Goal: Transaction & Acquisition: Purchase product/service

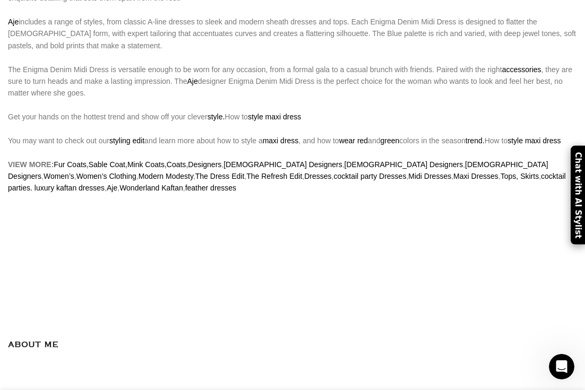
scroll to position [783, 0]
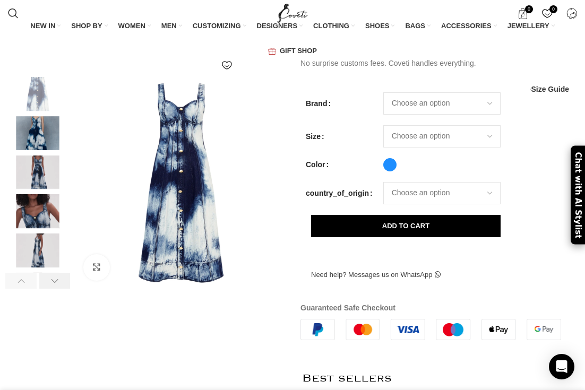
click at [60, 279] on div at bounding box center [54, 281] width 31 height 16
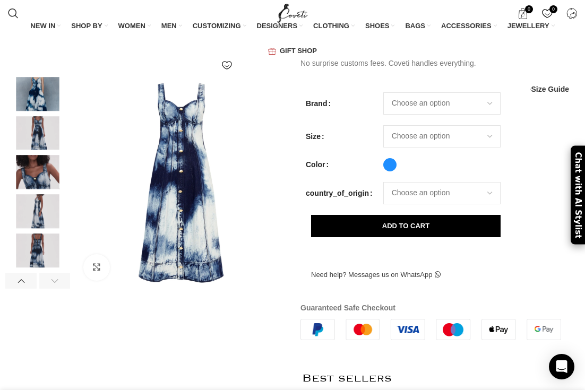
click at [60, 279] on div at bounding box center [54, 281] width 31 height 16
click at [42, 247] on img at bounding box center [37, 250] width 65 height 34
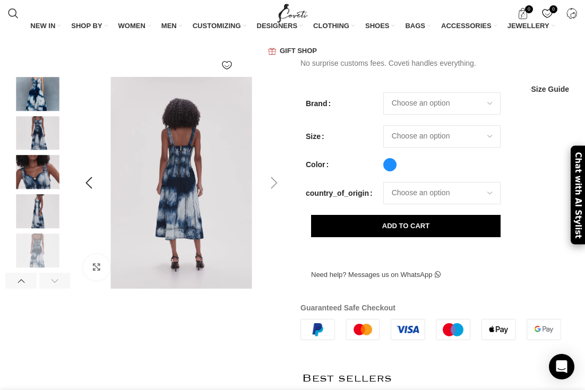
click at [151, 207] on img at bounding box center [256, 348] width 362 height 543
